Goal: Navigation & Orientation: Find specific page/section

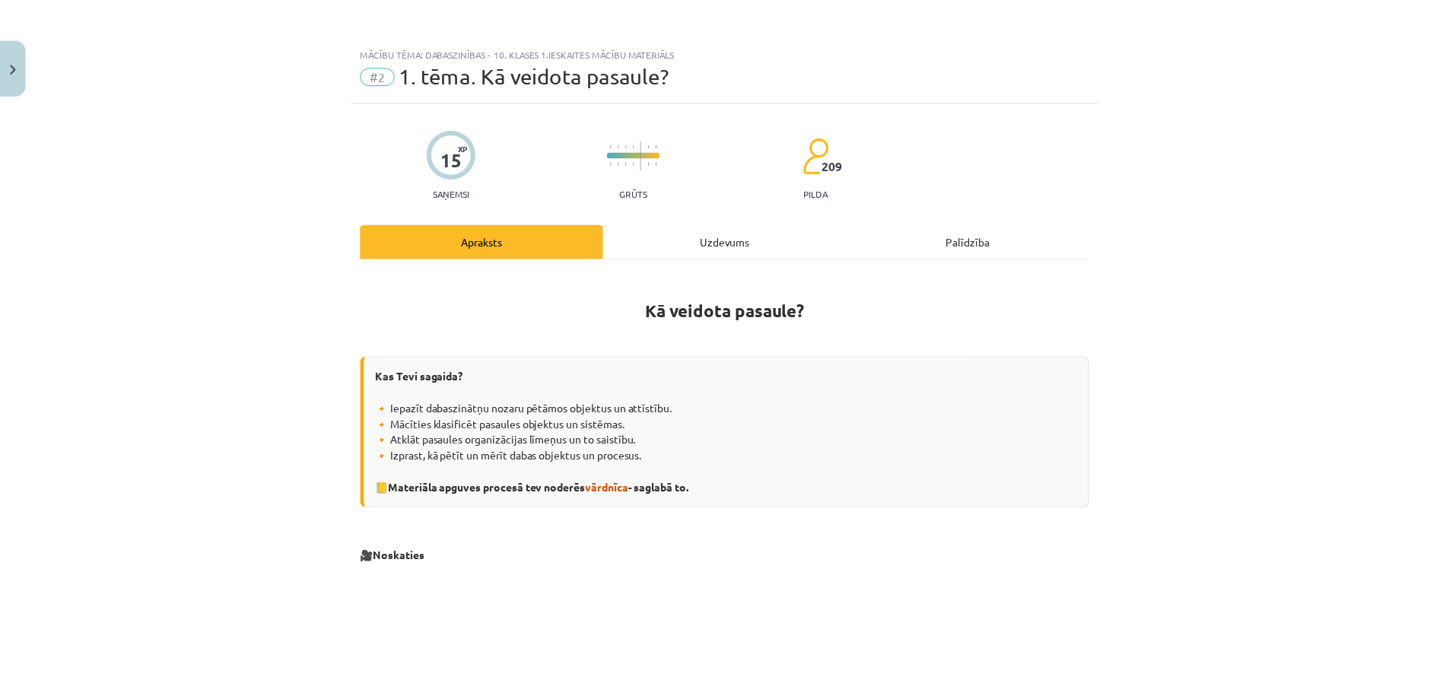
scroll to position [424, 0]
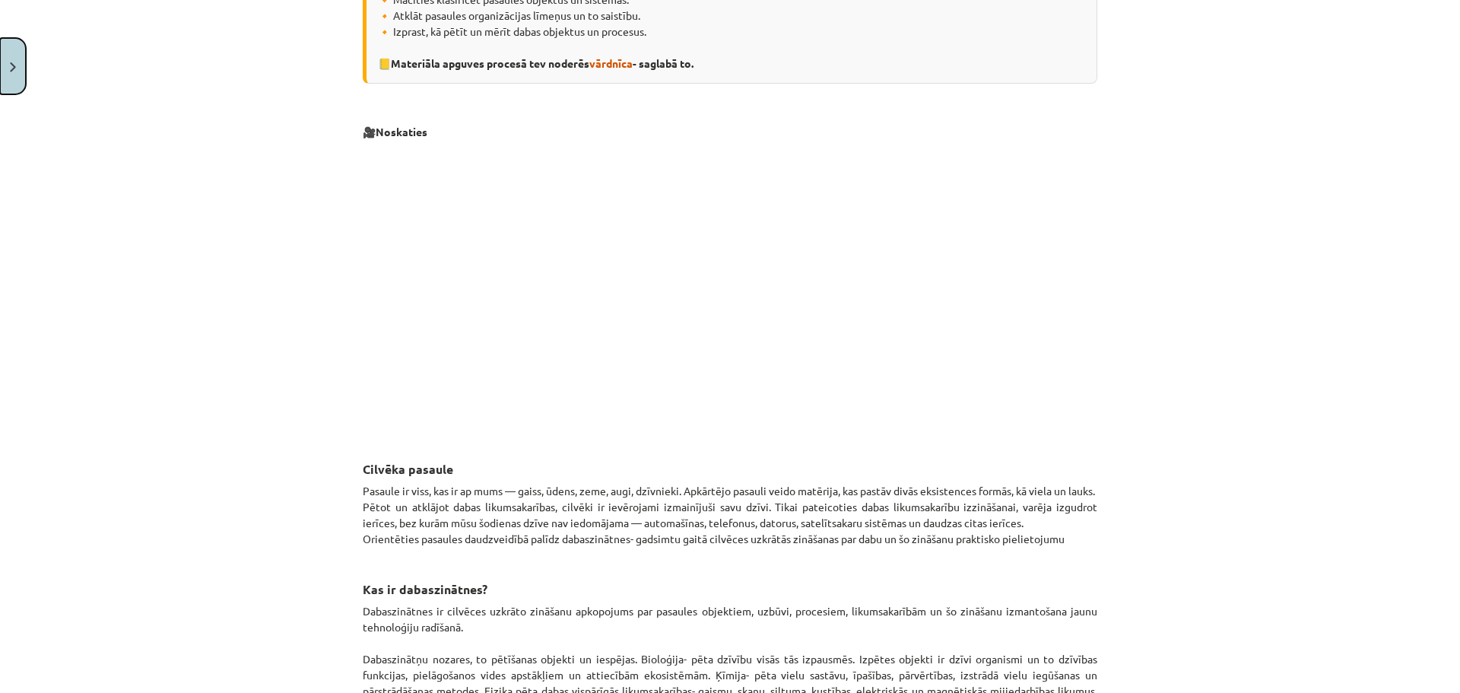
click at [18, 64] on button "Close" at bounding box center [13, 66] width 26 height 56
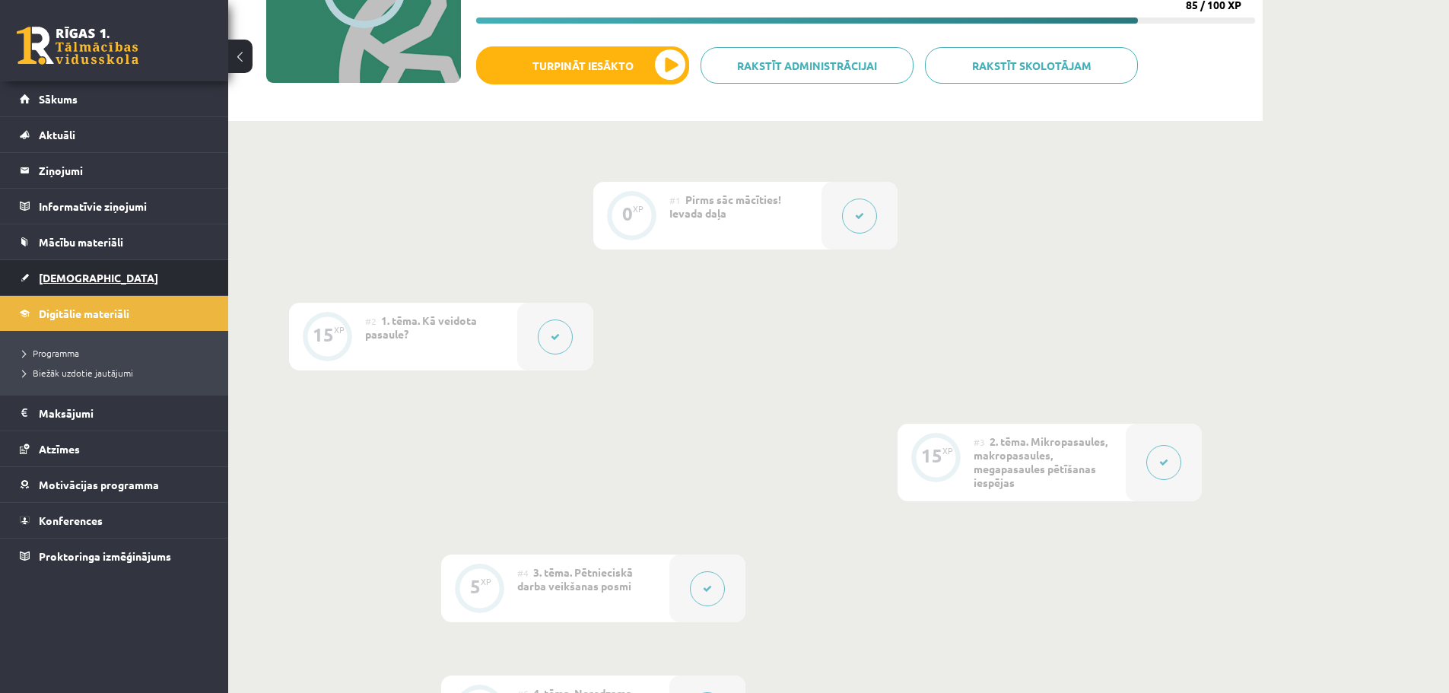
click at [73, 279] on span "[DEMOGRAPHIC_DATA]" at bounding box center [98, 278] width 119 height 14
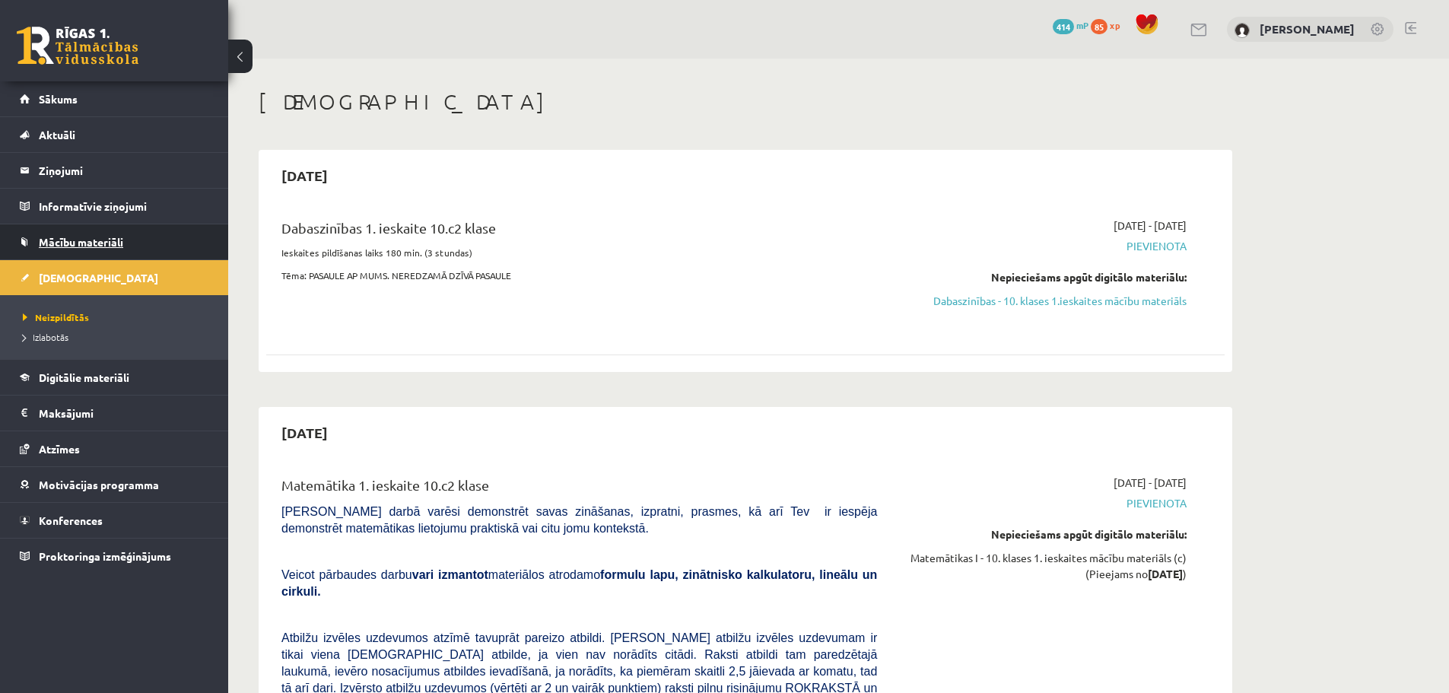
click at [85, 245] on span "Mācību materiāli" at bounding box center [81, 242] width 84 height 14
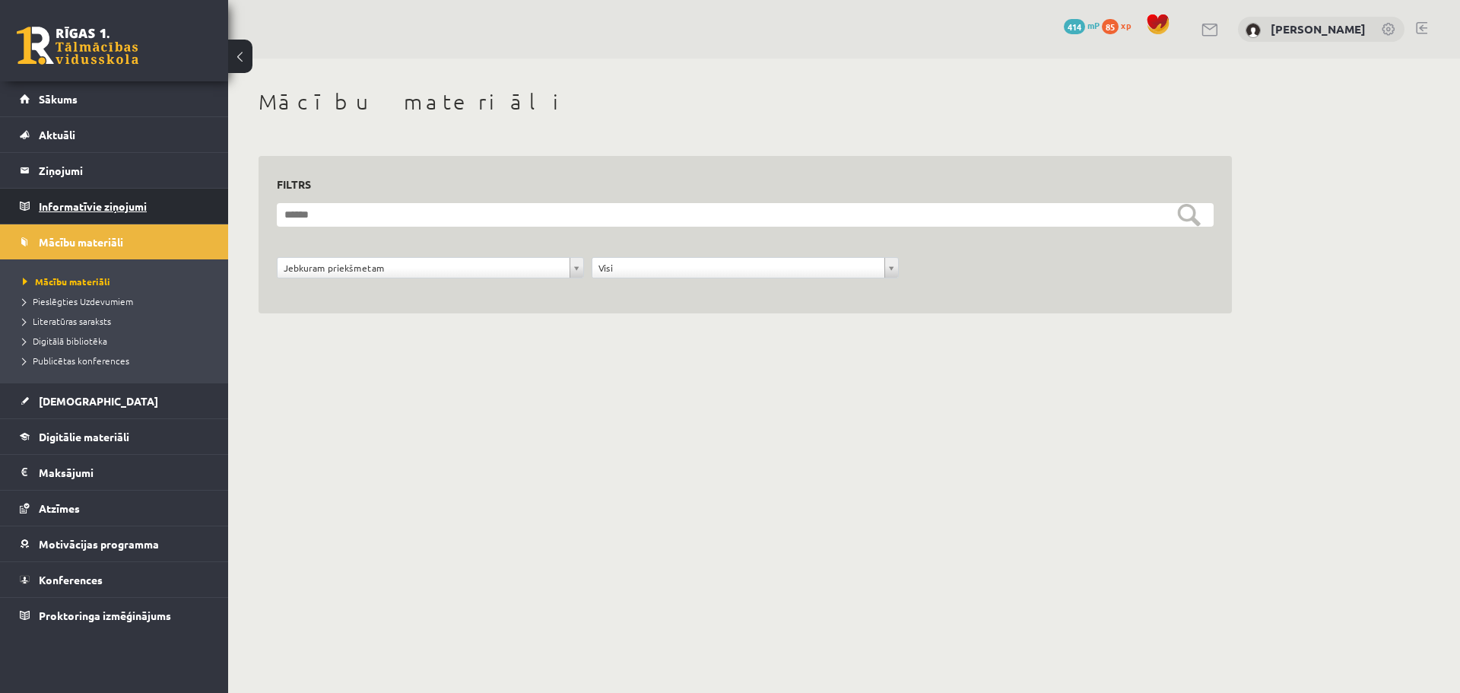
click at [74, 207] on legend "Informatīvie ziņojumi 0" at bounding box center [124, 206] width 170 height 35
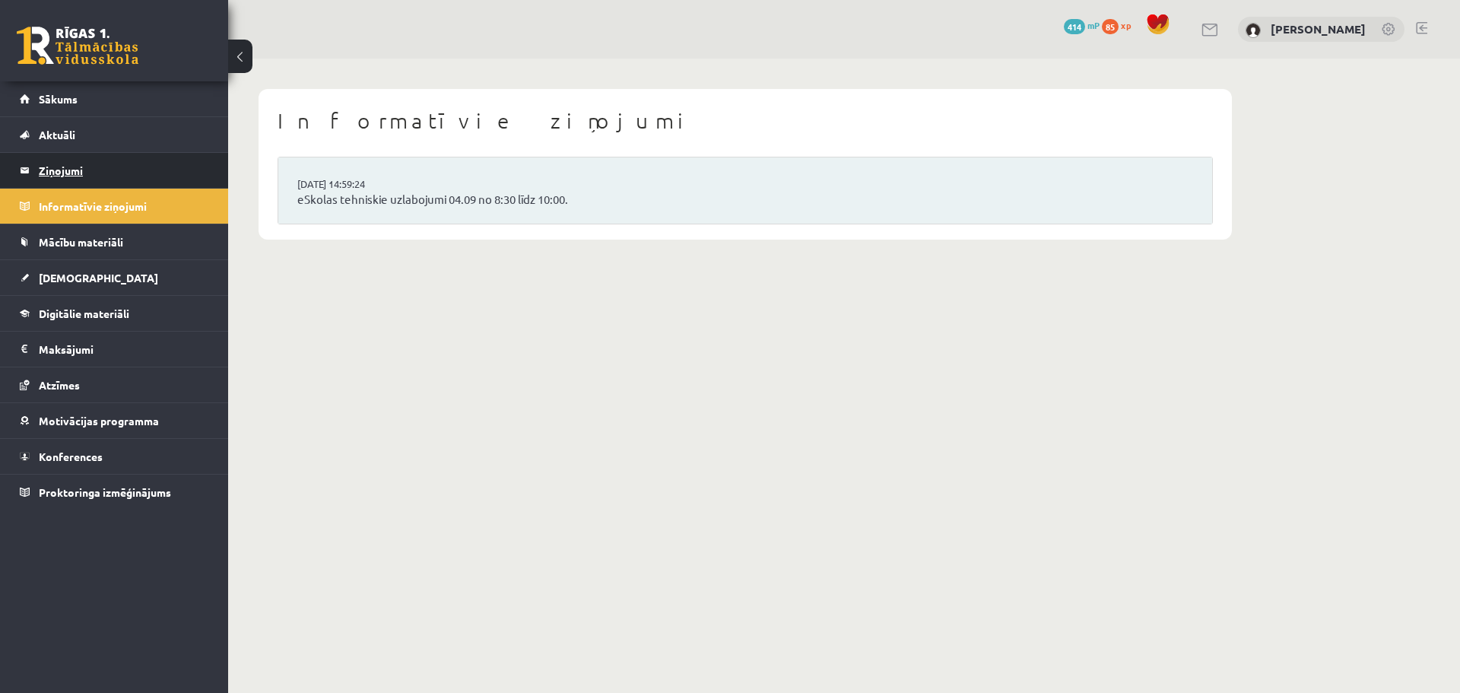
click at [68, 172] on legend "Ziņojumi 0" at bounding box center [124, 170] width 170 height 35
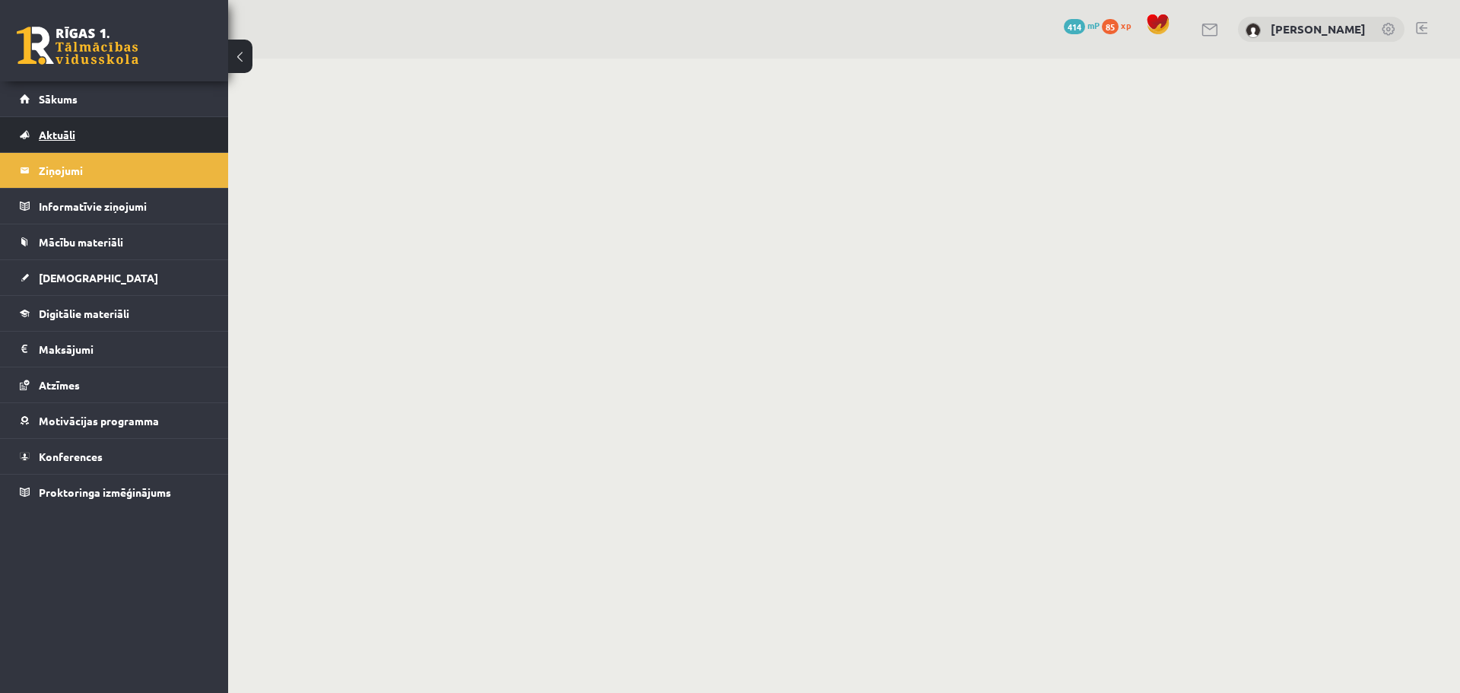
click at [62, 141] on link "Aktuāli" at bounding box center [114, 134] width 189 height 35
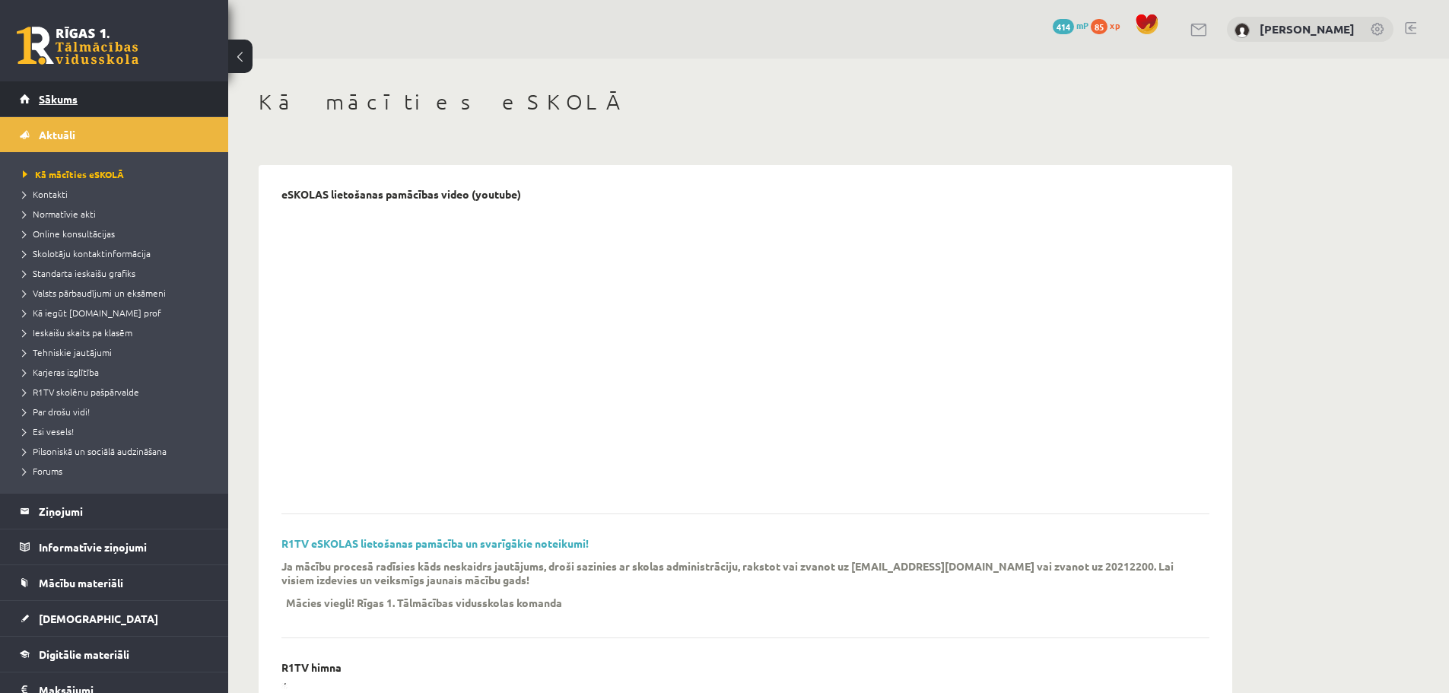
click at [65, 102] on span "Sākums" at bounding box center [58, 99] width 39 height 14
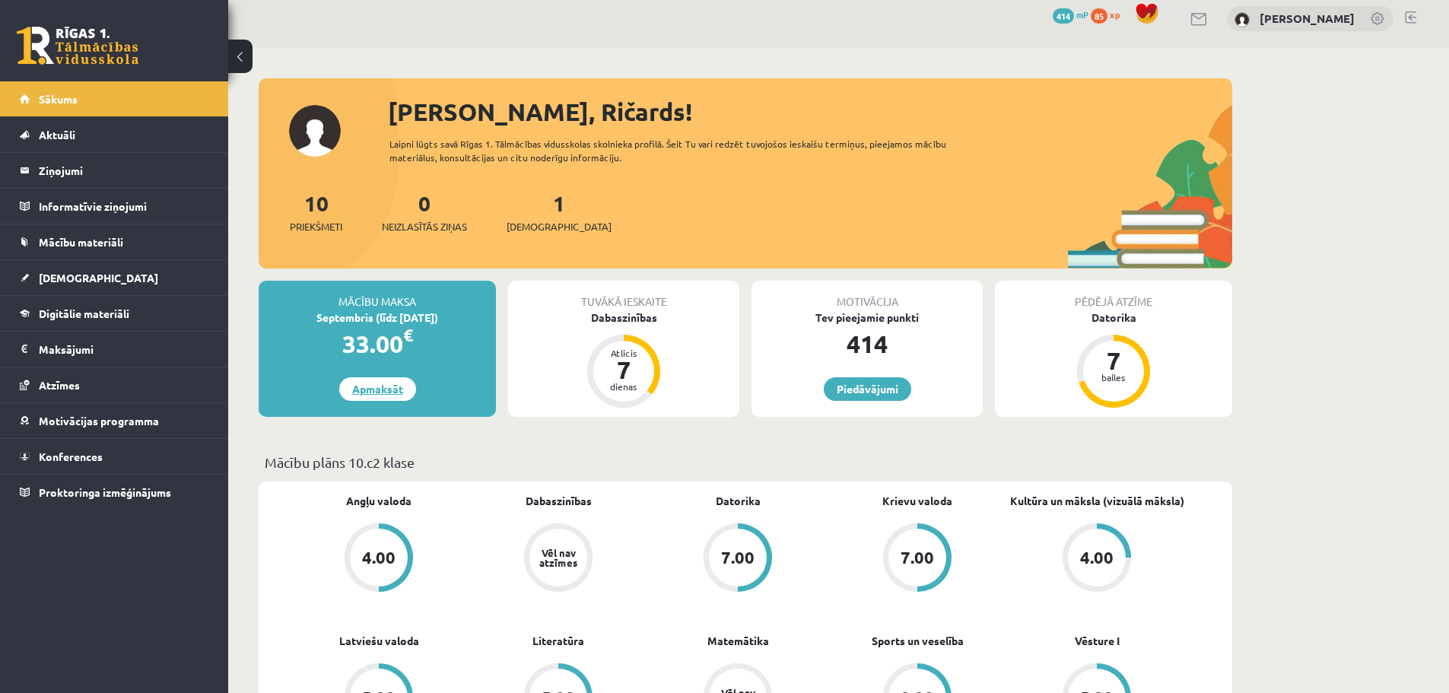
scroll to position [152, 0]
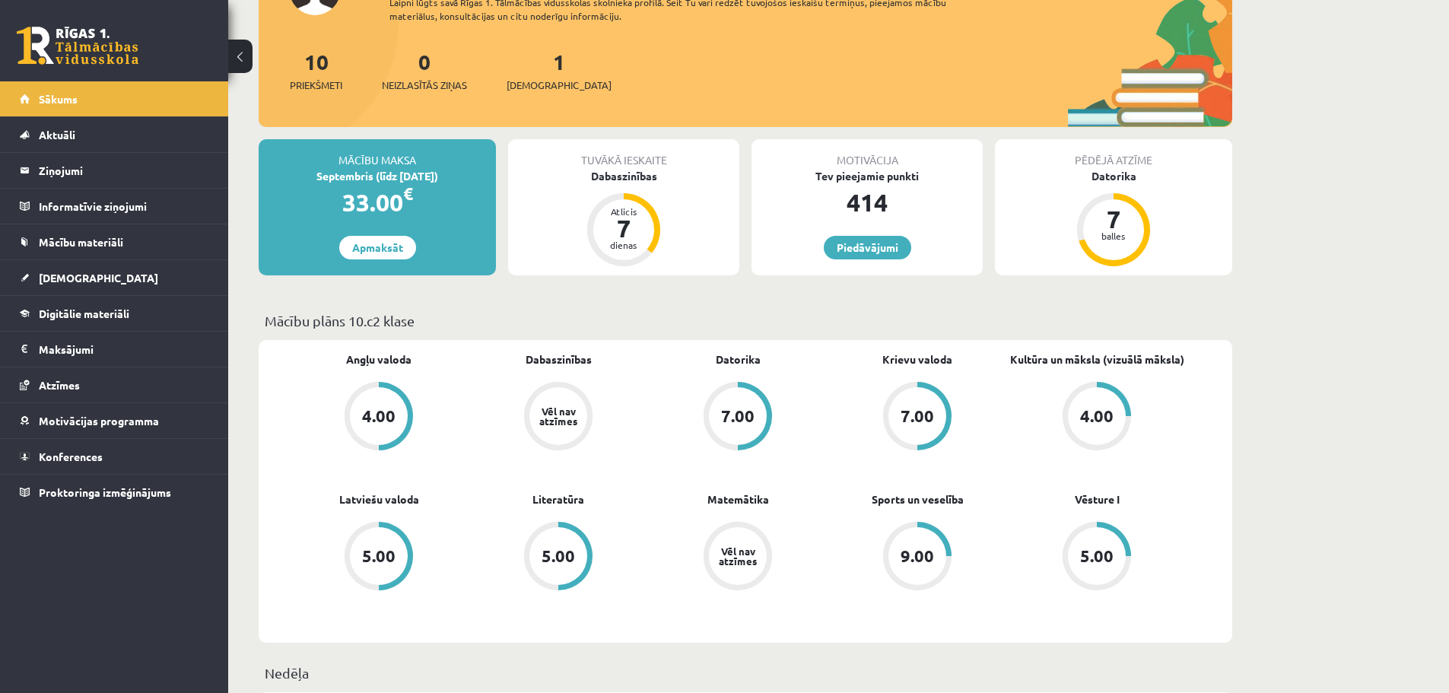
click at [558, 417] on div "Vēl nav atzīmes" at bounding box center [558, 416] width 43 height 20
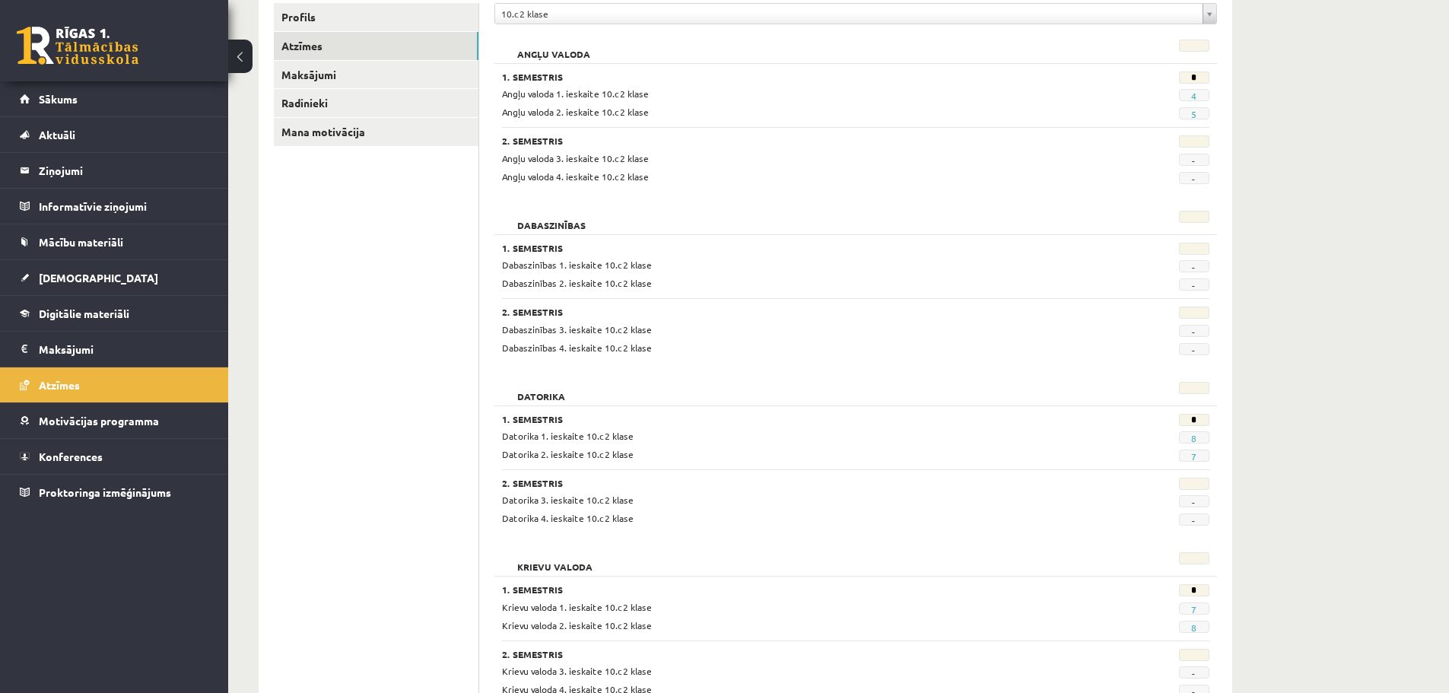
scroll to position [76, 0]
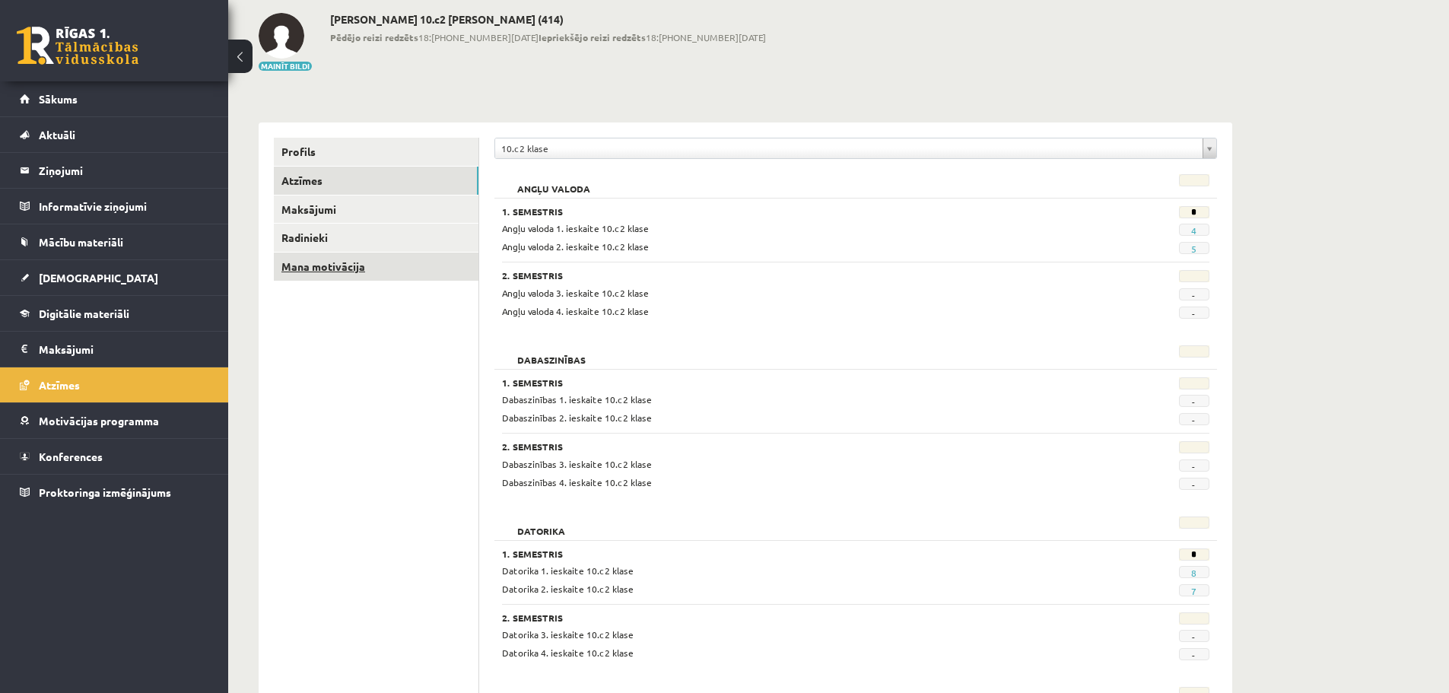
click at [341, 265] on link "Mana motivācija" at bounding box center [376, 266] width 205 height 28
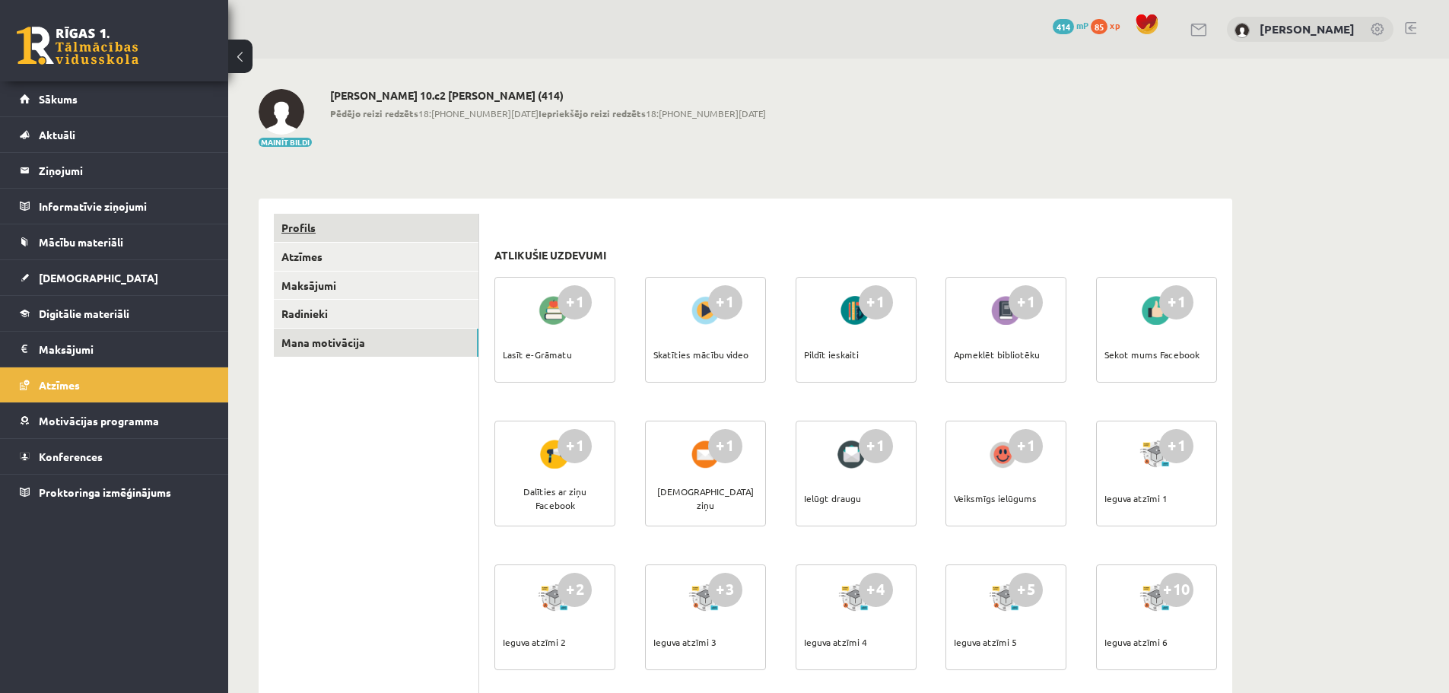
click at [287, 225] on link "Profils" at bounding box center [376, 228] width 205 height 28
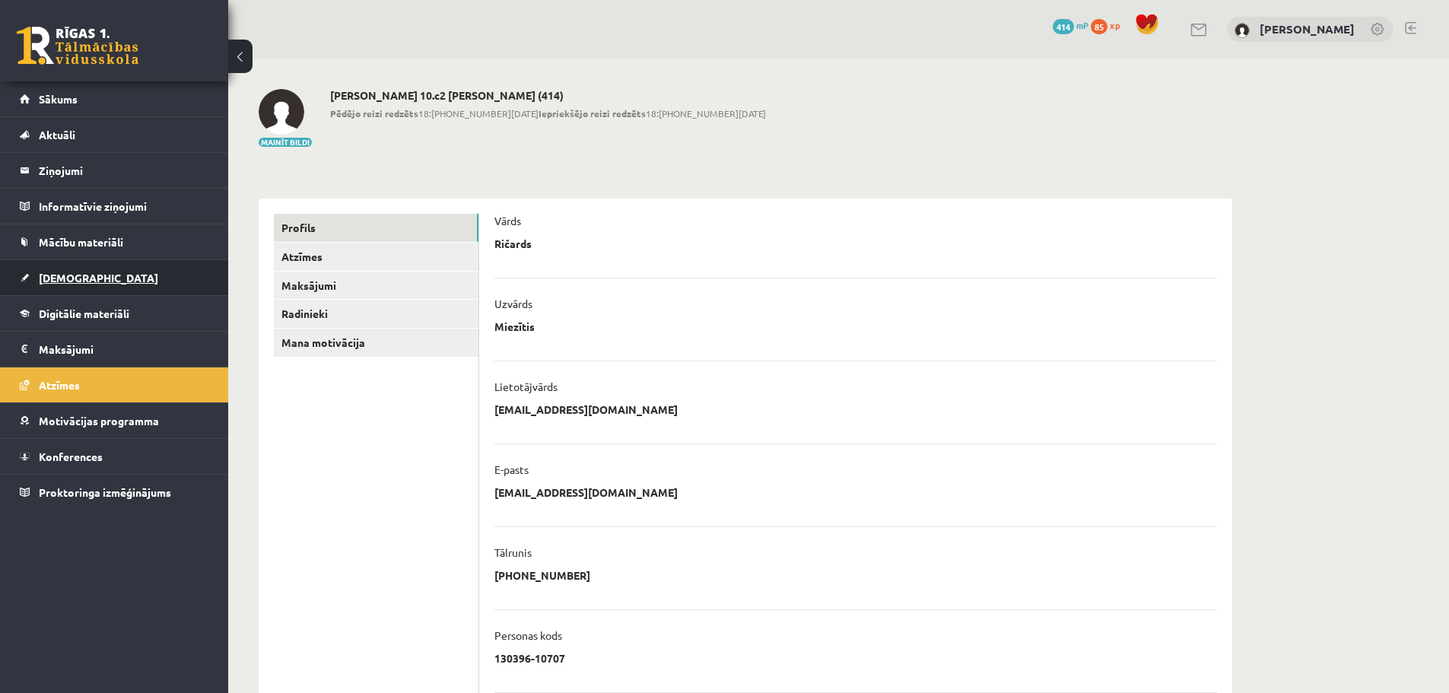
click at [98, 287] on link "[DEMOGRAPHIC_DATA]" at bounding box center [114, 277] width 189 height 35
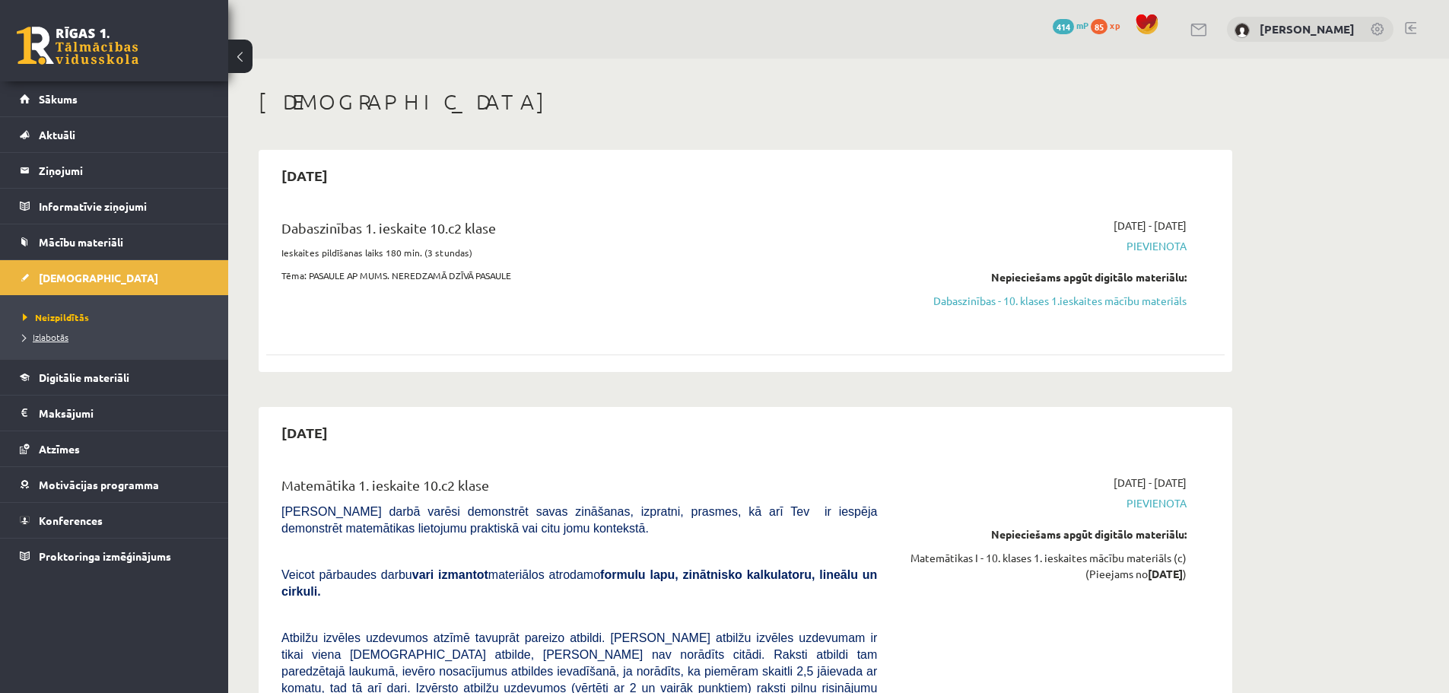
click at [46, 339] on span "Izlabotās" at bounding box center [46, 337] width 46 height 12
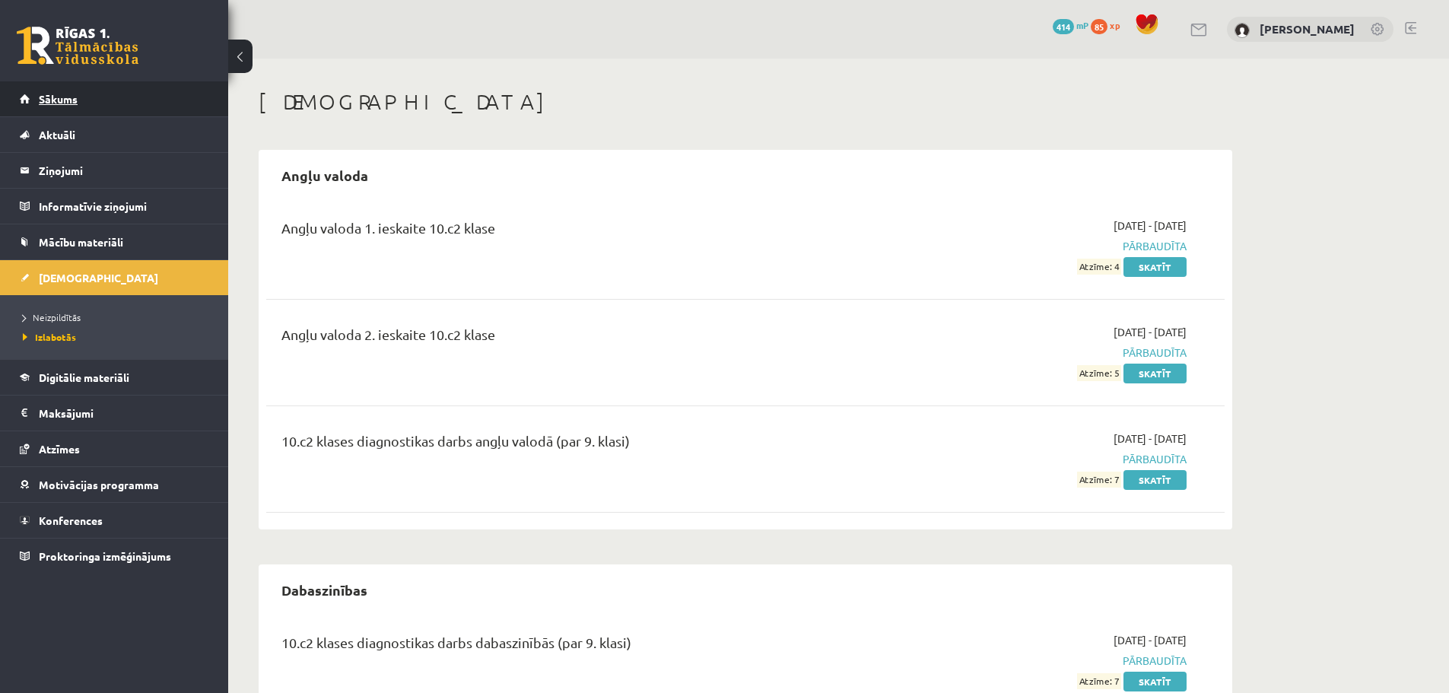
click at [74, 106] on link "Sākums" at bounding box center [114, 98] width 189 height 35
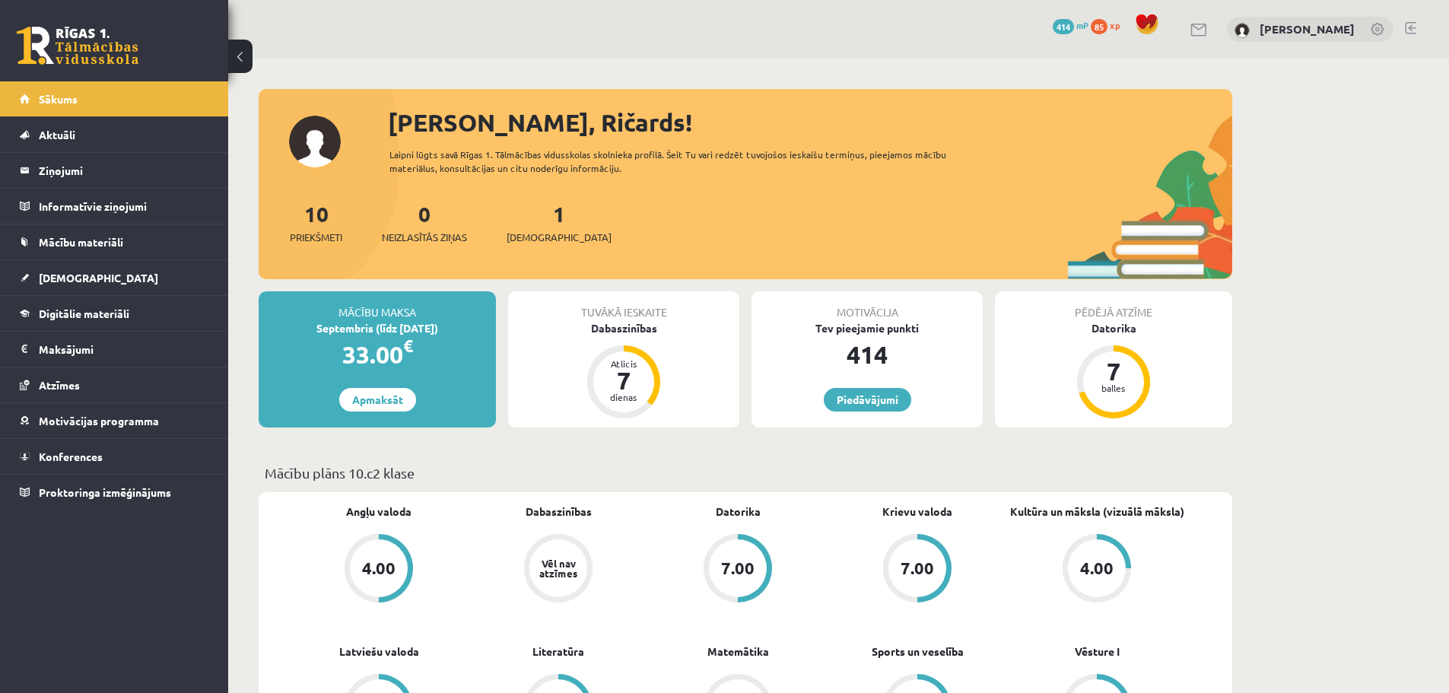
click at [1412, 27] on link at bounding box center [1410, 28] width 11 height 12
